Goal: Check status

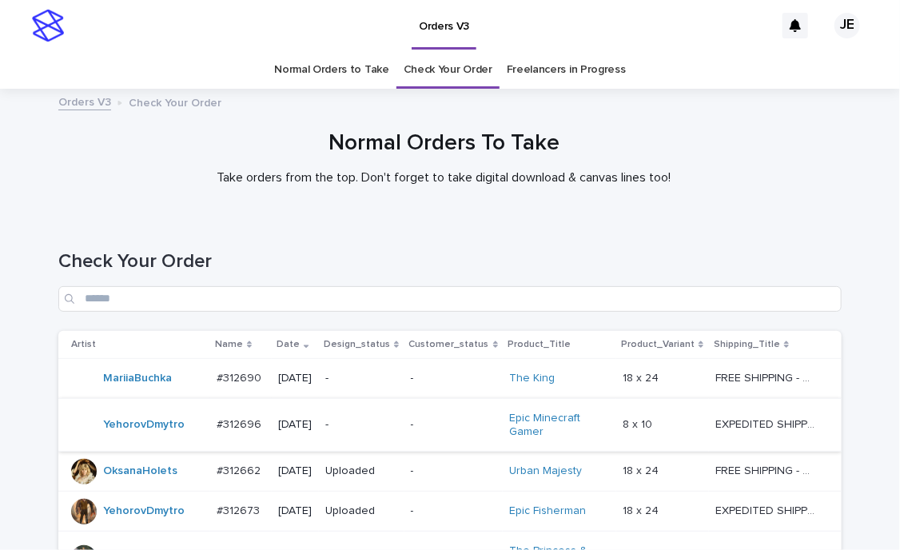
scroll to position [191, 0]
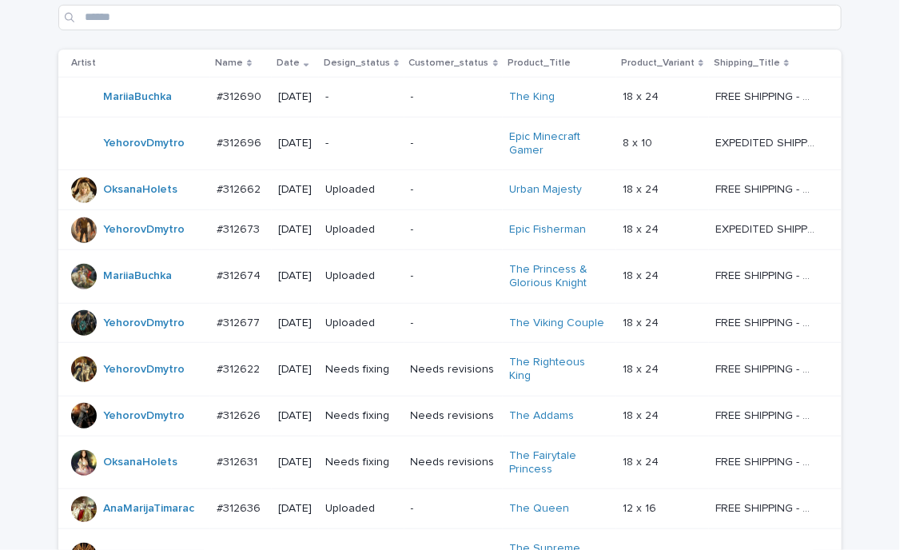
scroll to position [320, 0]
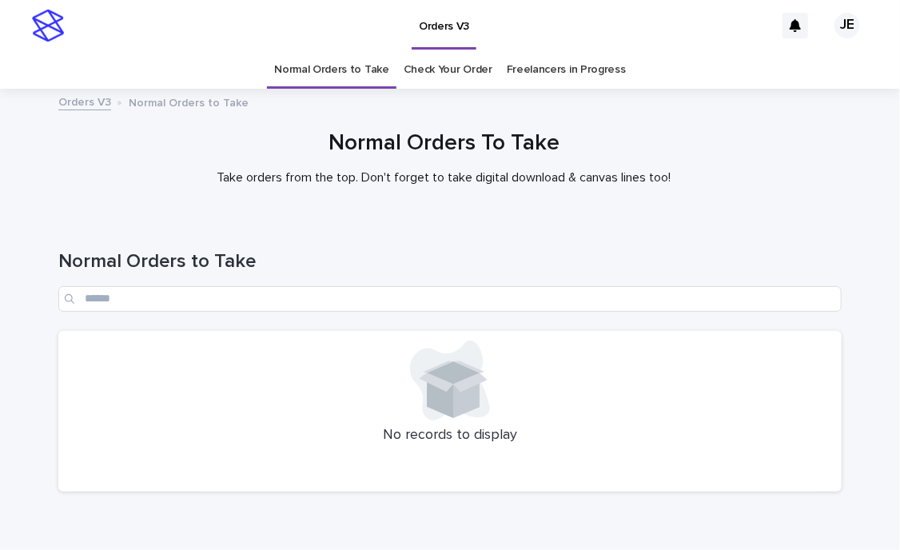
scroll to position [42, 0]
drag, startPoint x: 177, startPoint y: 402, endPoint x: 194, endPoint y: 270, distance: 133.1
click at [177, 402] on div at bounding box center [450, 381] width 764 height 80
click at [289, 537] on div "Loading... Saving… Loading... Saving… Normal Orders to Take No records to displ…" at bounding box center [449, 381] width 799 height 326
